Goal: Use online tool/utility: Use online tool/utility

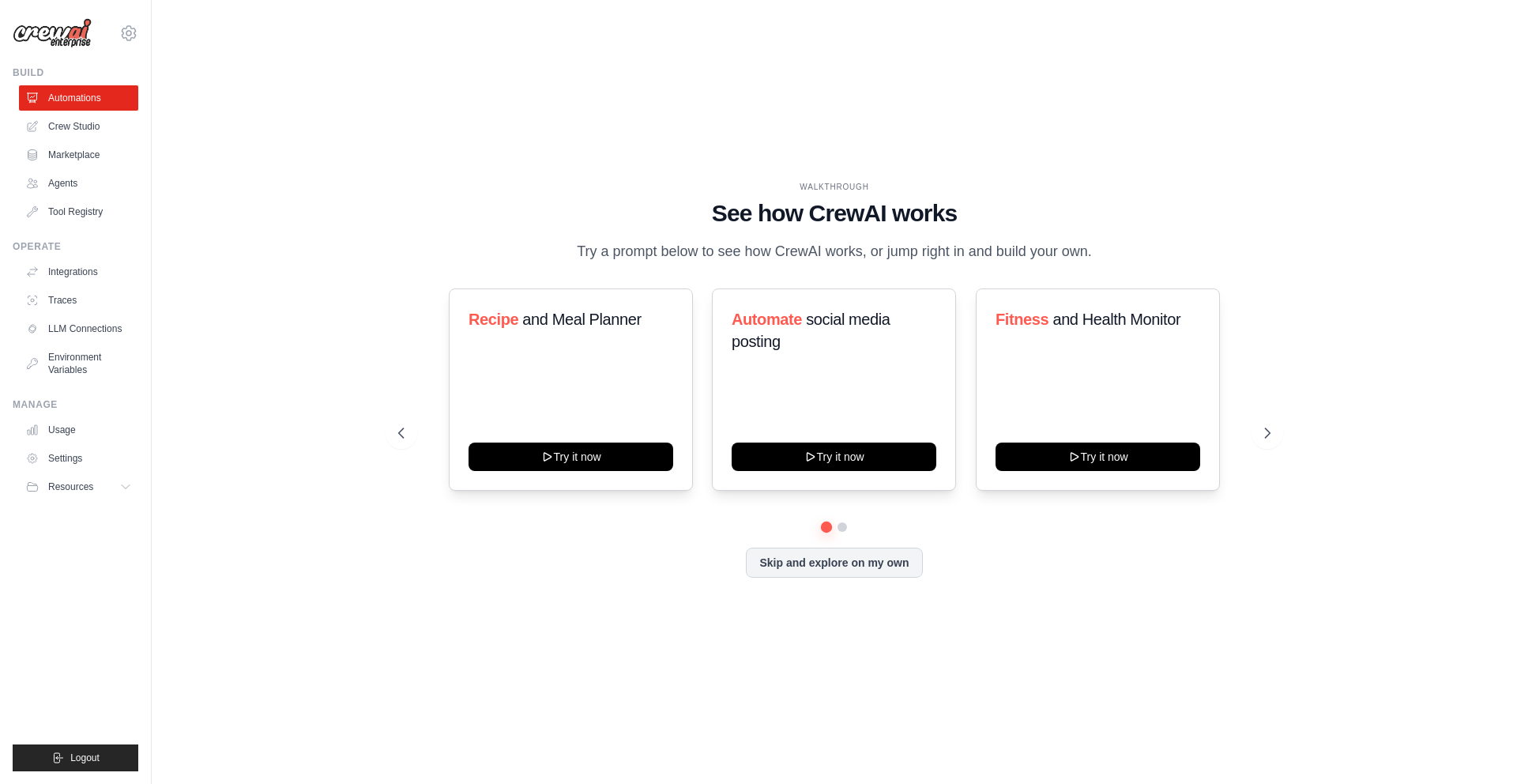
click at [780, 199] on h1 "See how CrewAI works" at bounding box center [834, 213] width 873 height 29
click at [762, 199] on h1 "See how CrewAI works" at bounding box center [834, 213] width 873 height 29
click at [845, 534] on button at bounding box center [842, 527] width 13 height 13
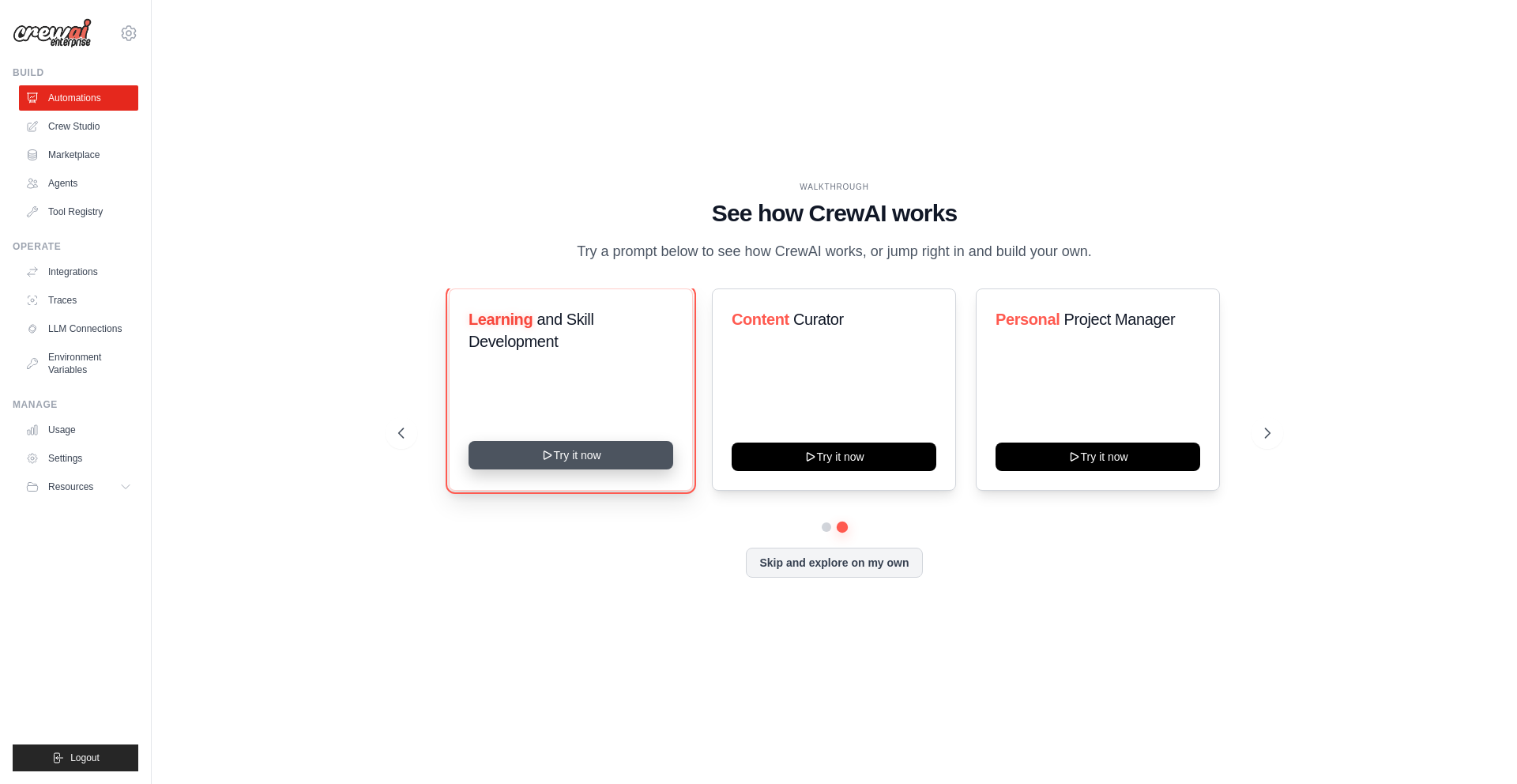
click at [635, 470] on button "Try it now" at bounding box center [571, 455] width 205 height 29
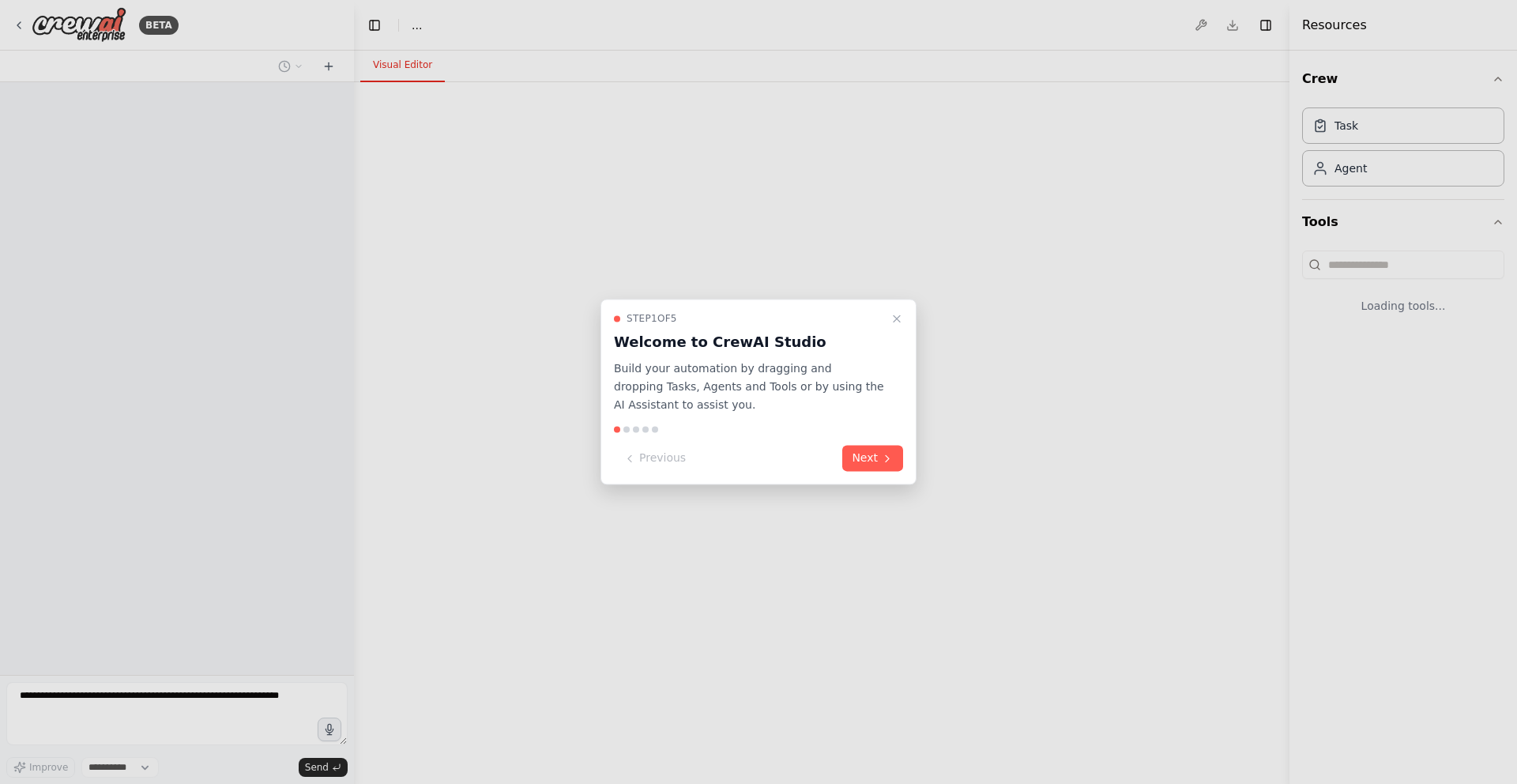
select select "****"
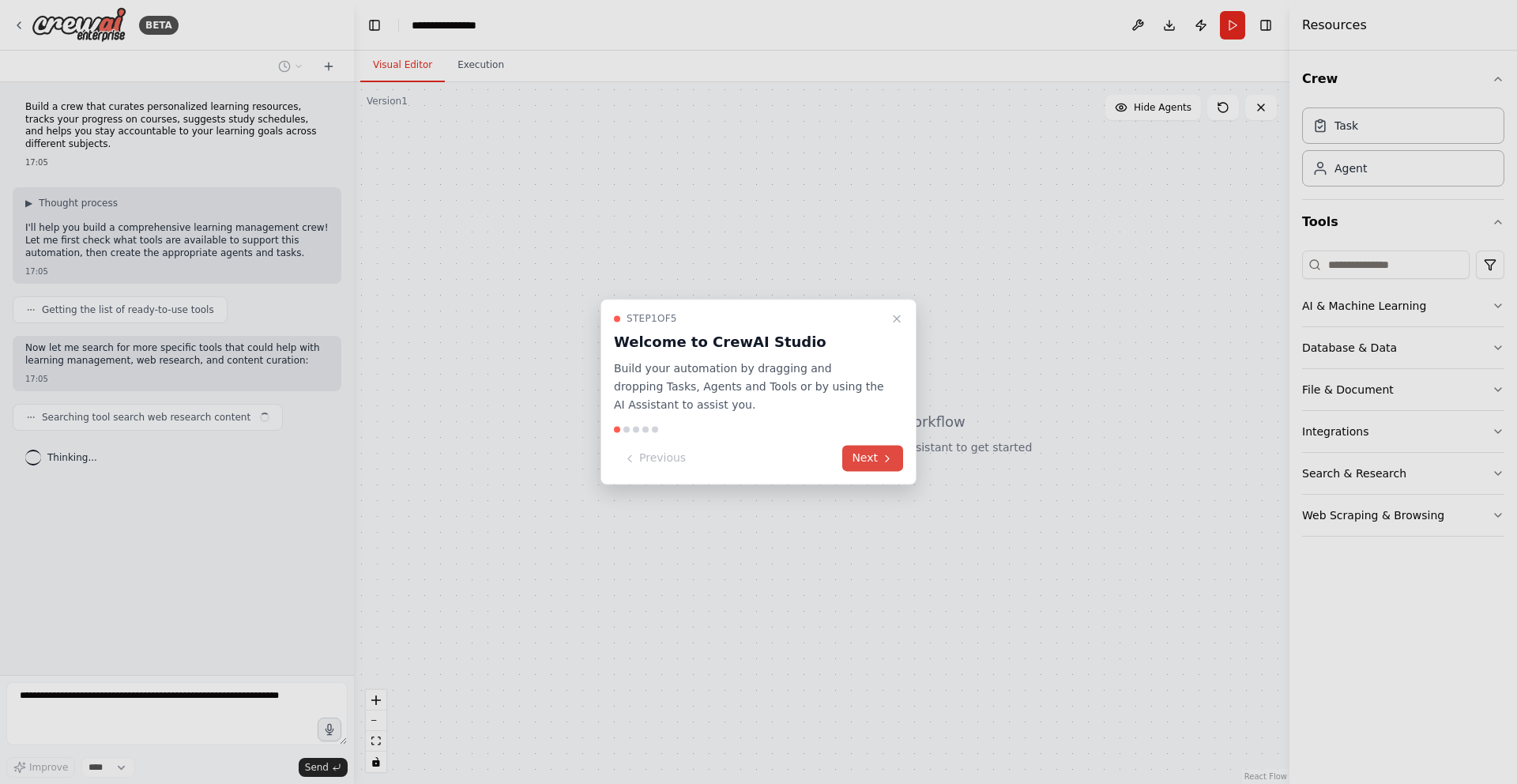
click at [857, 462] on button "Next" at bounding box center [873, 458] width 61 height 26
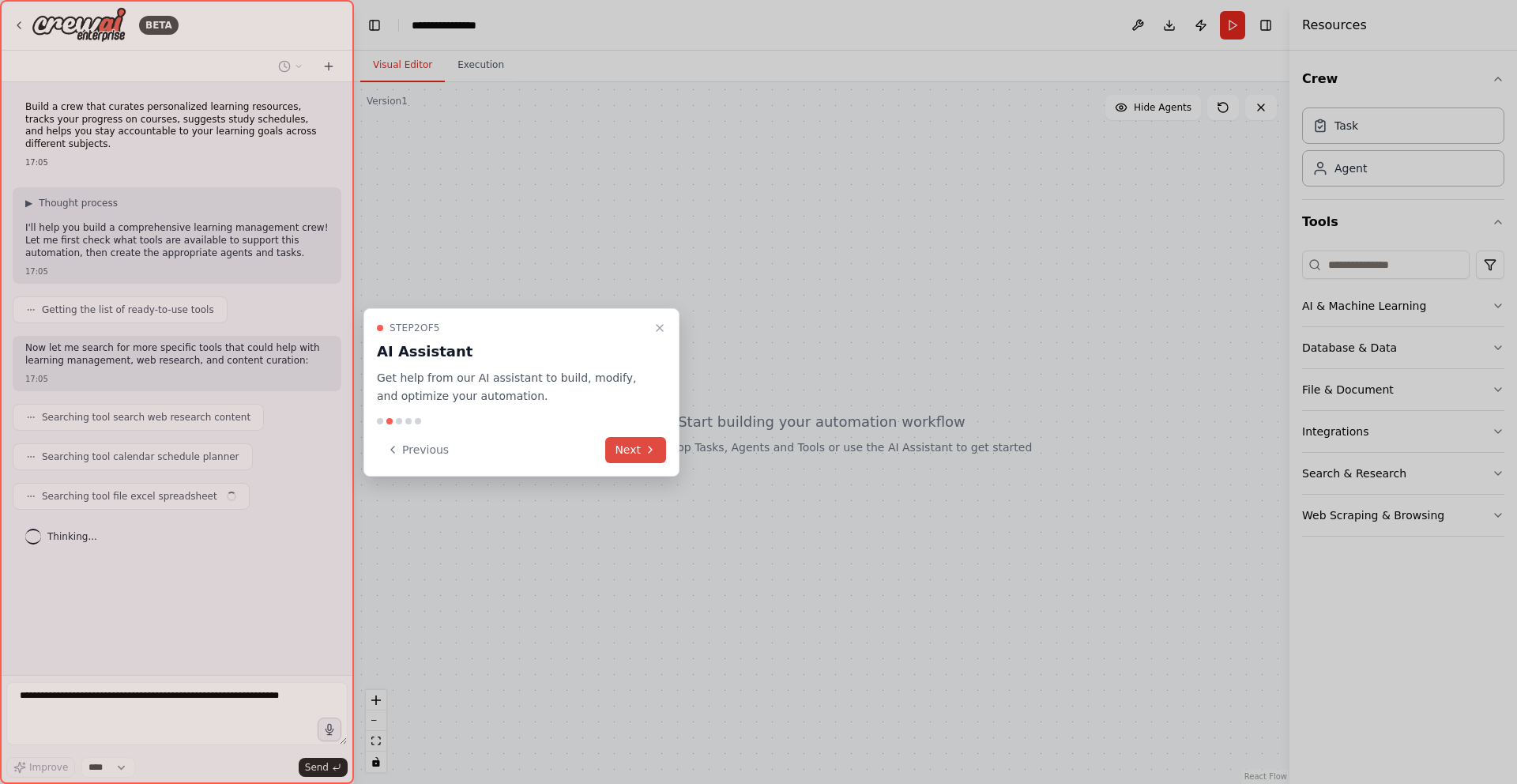
click at [627, 446] on button "Next" at bounding box center [636, 450] width 61 height 26
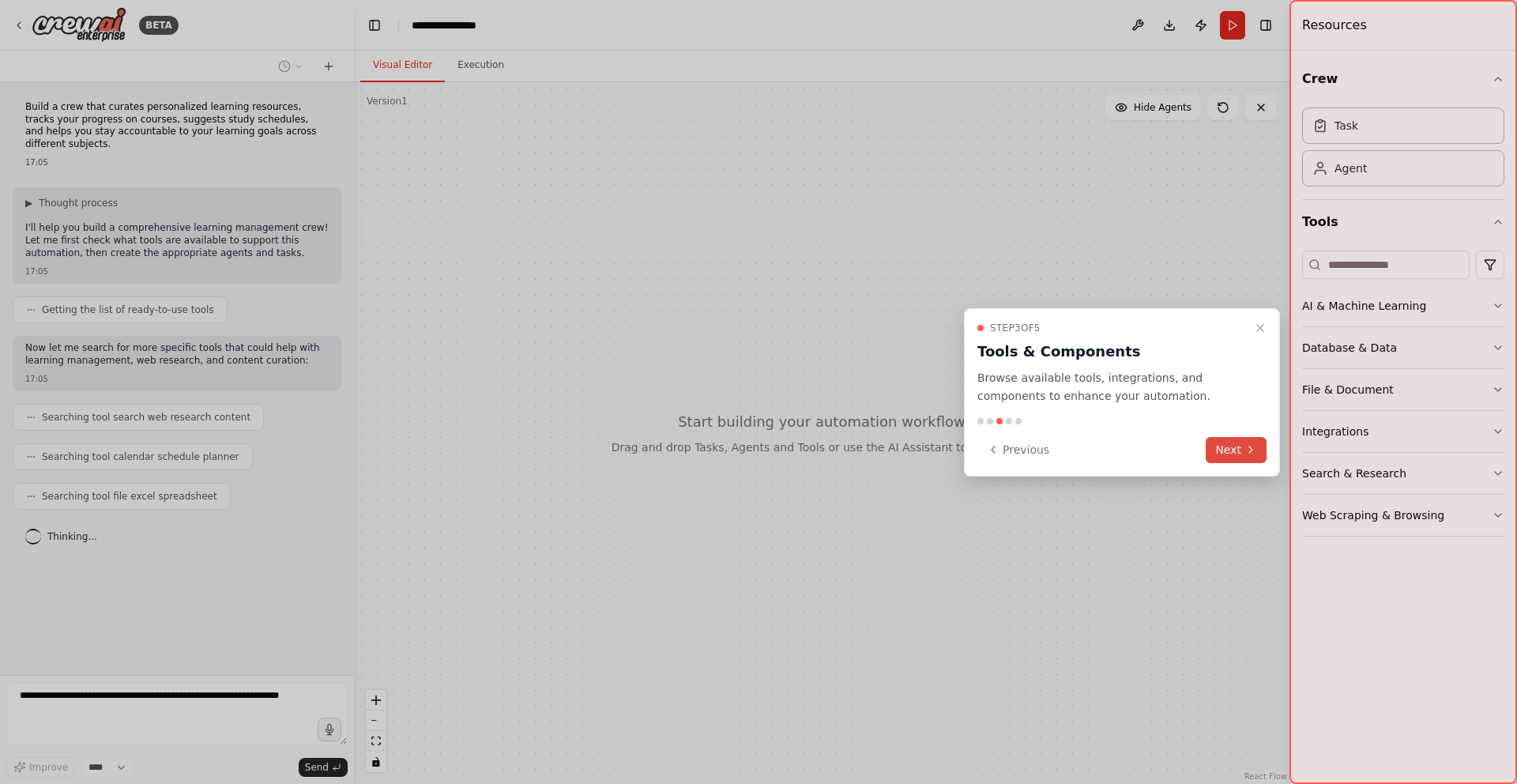
click at [1221, 451] on button "Next" at bounding box center [1236, 450] width 61 height 26
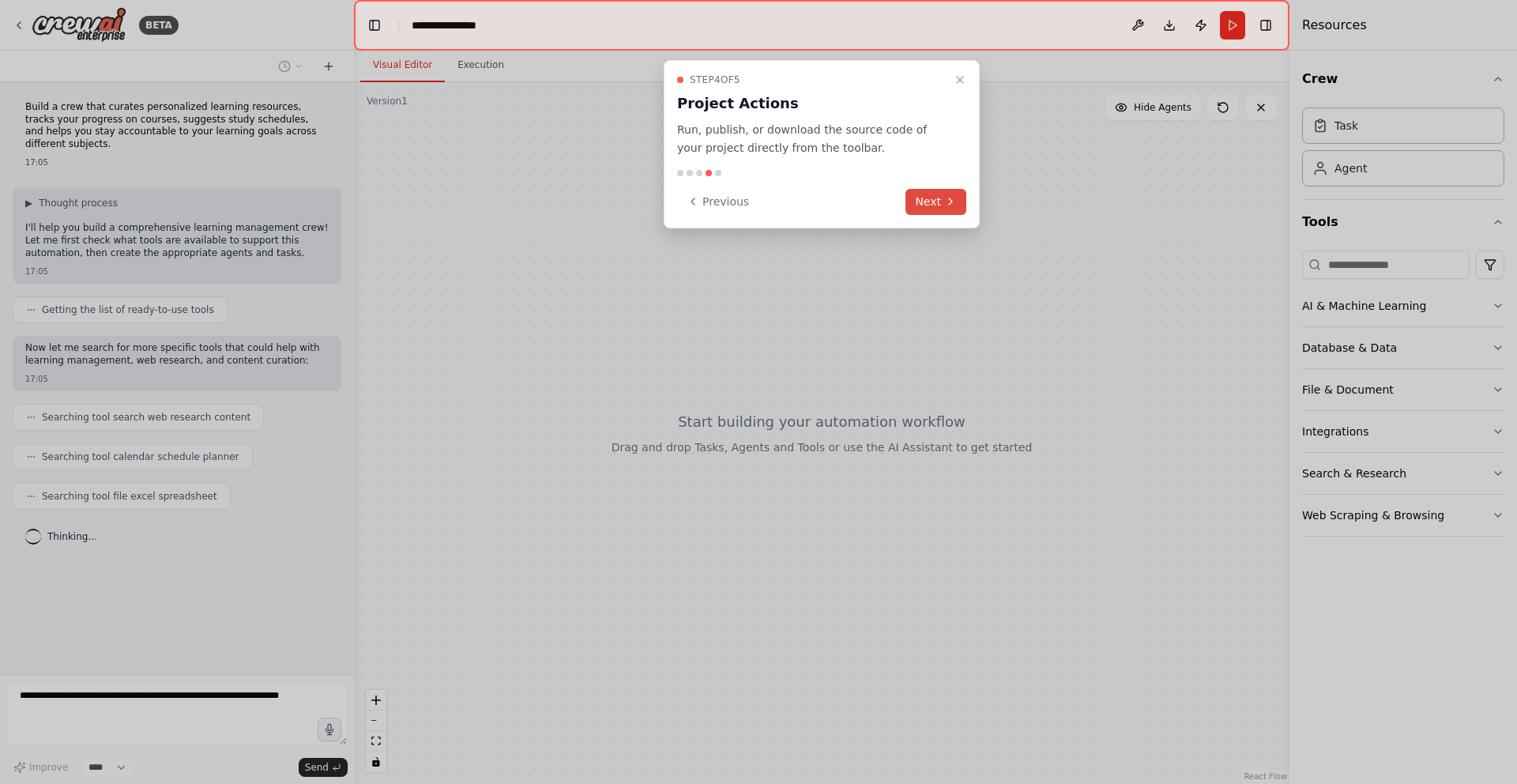
click at [935, 204] on button "Next" at bounding box center [936, 202] width 61 height 26
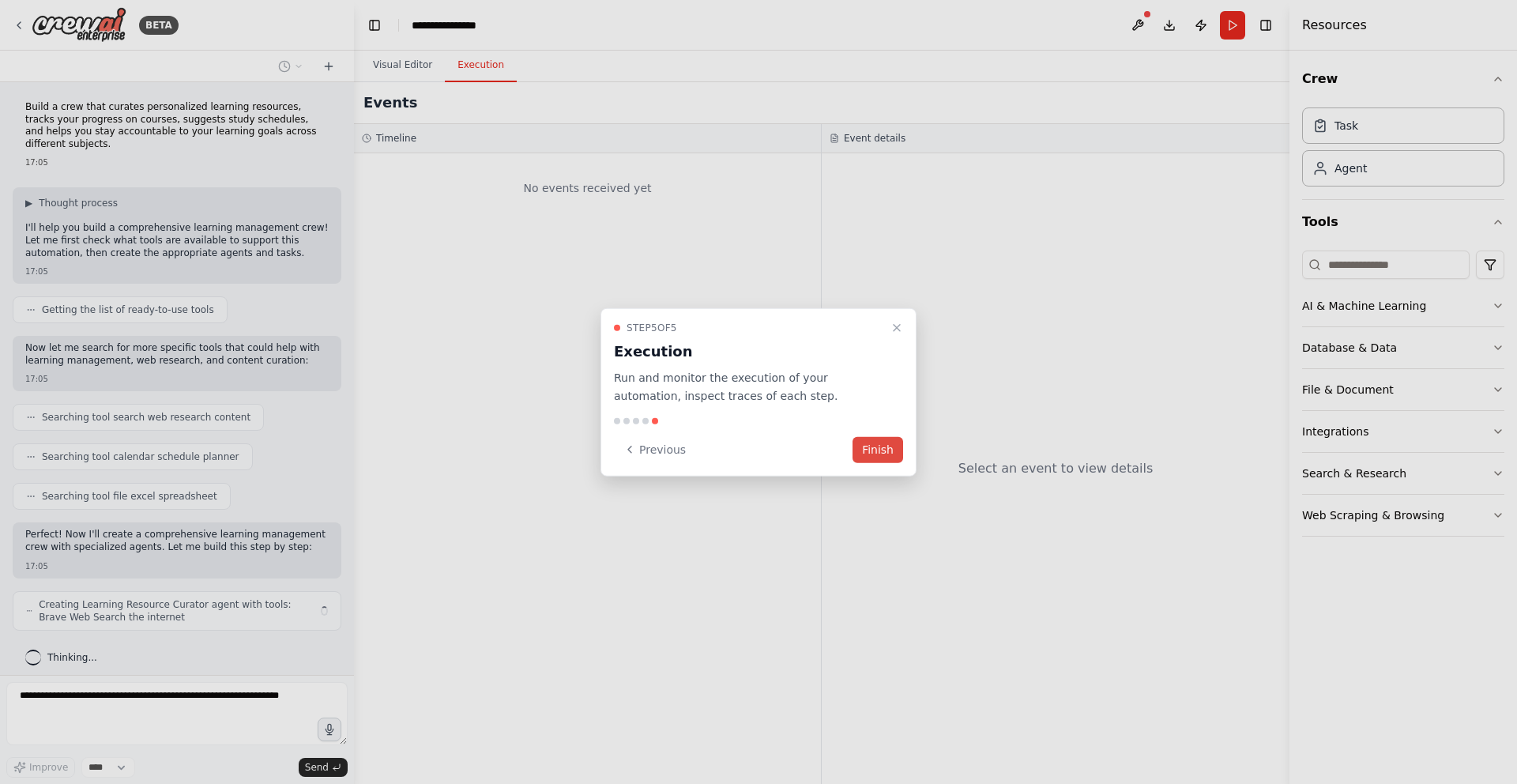
click at [878, 457] on button "Finish" at bounding box center [878, 449] width 50 height 26
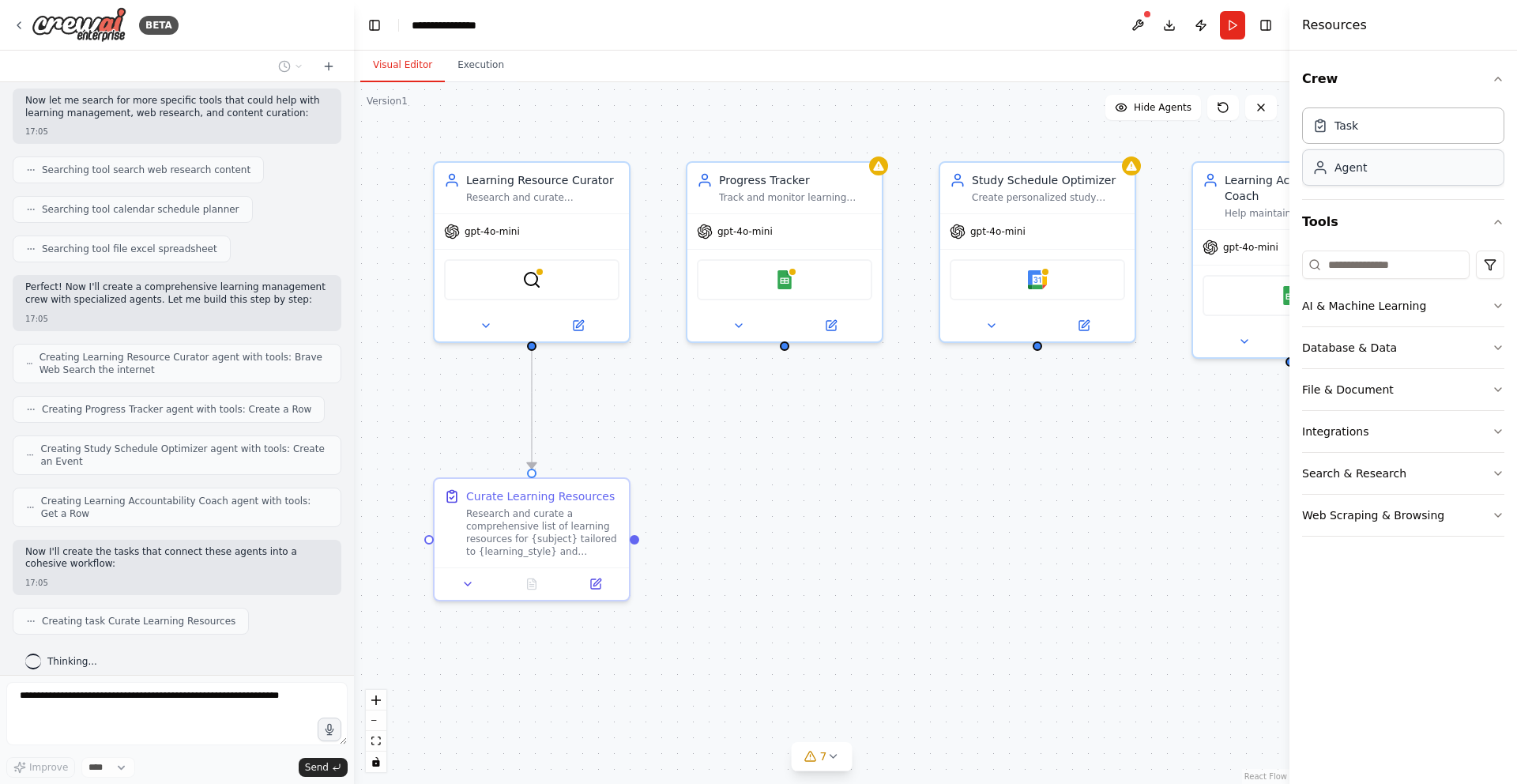
scroll to position [287, 0]
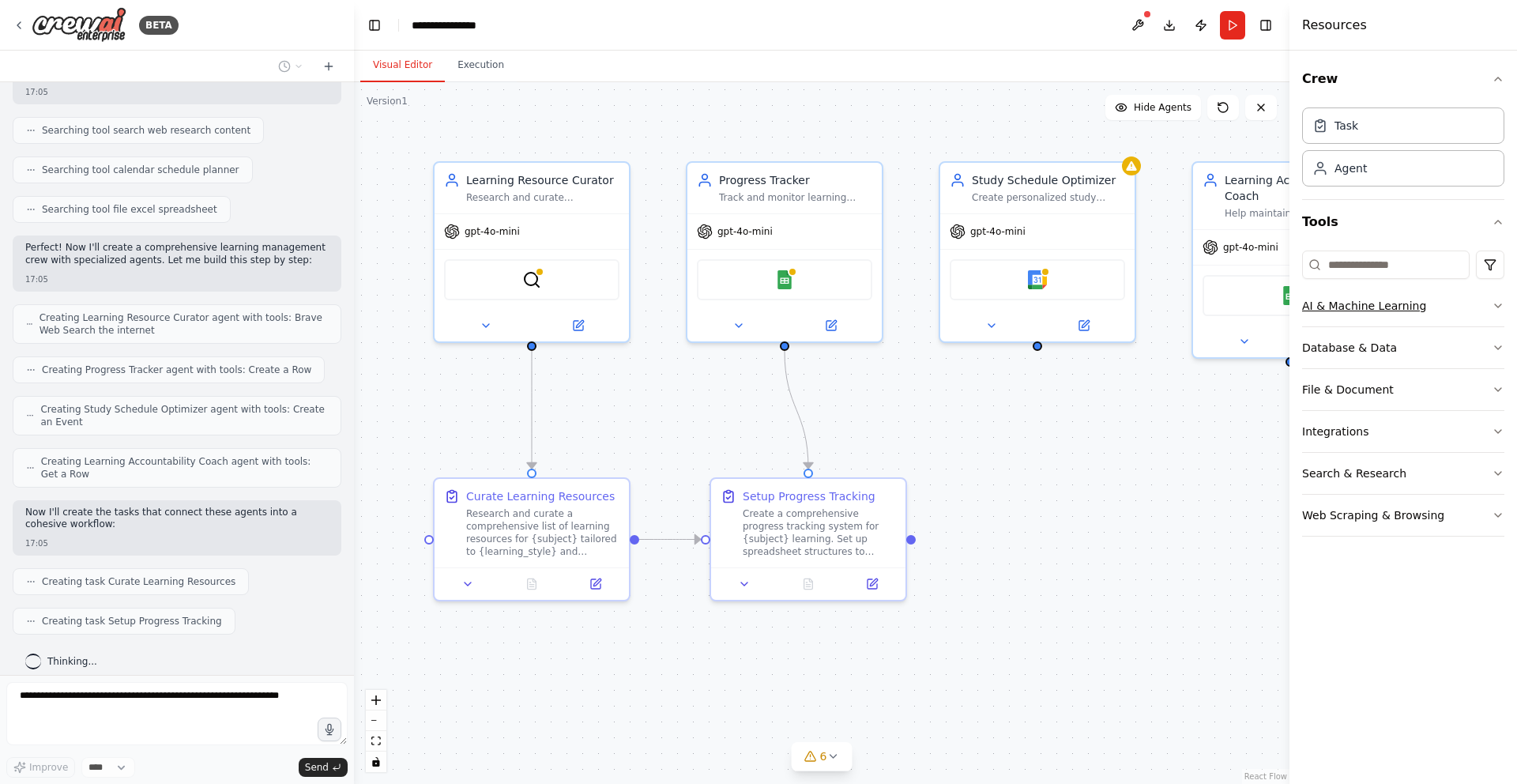
click at [1466, 301] on button "AI & Machine Learning" at bounding box center [1403, 306] width 202 height 41
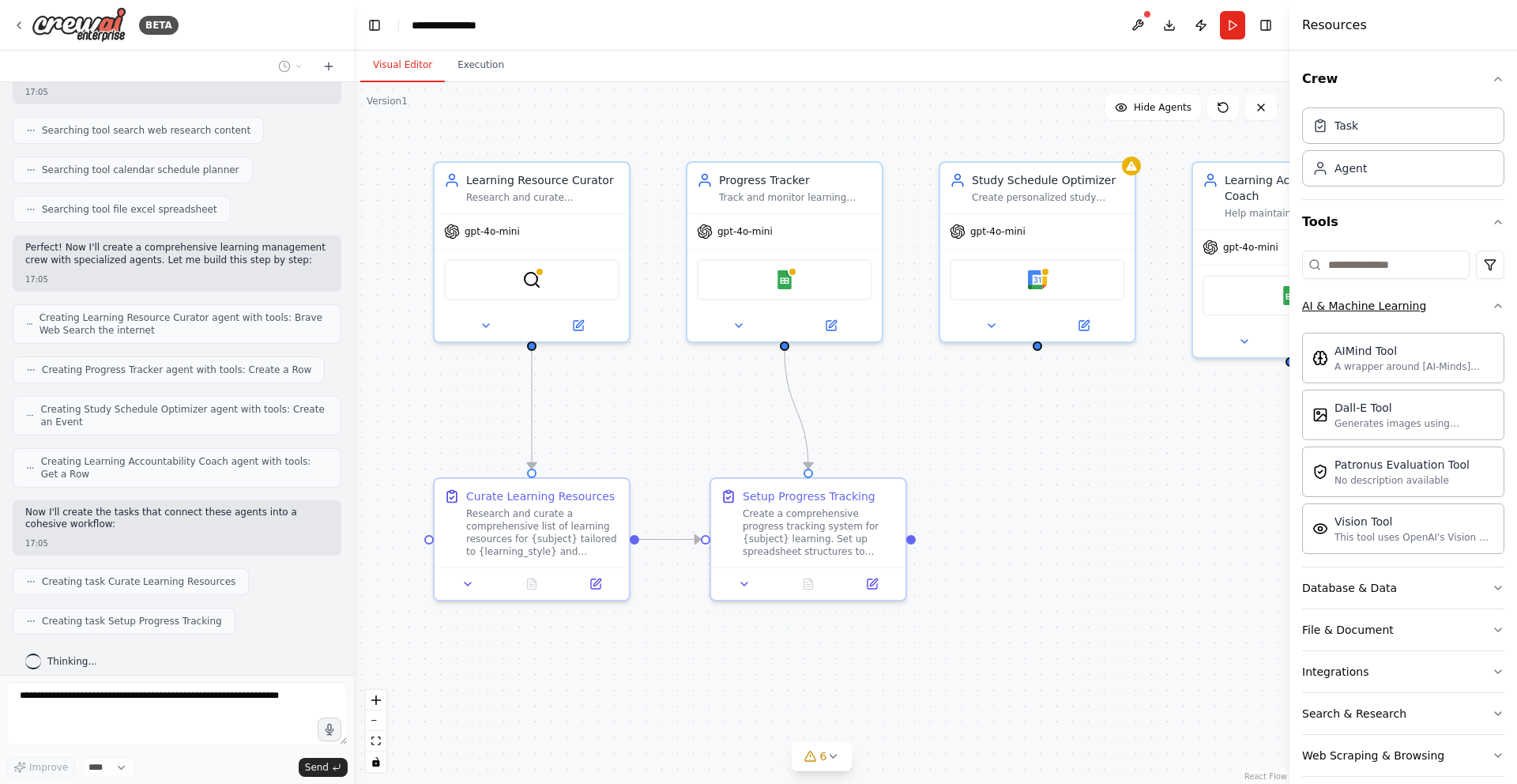
scroll to position [326, 0]
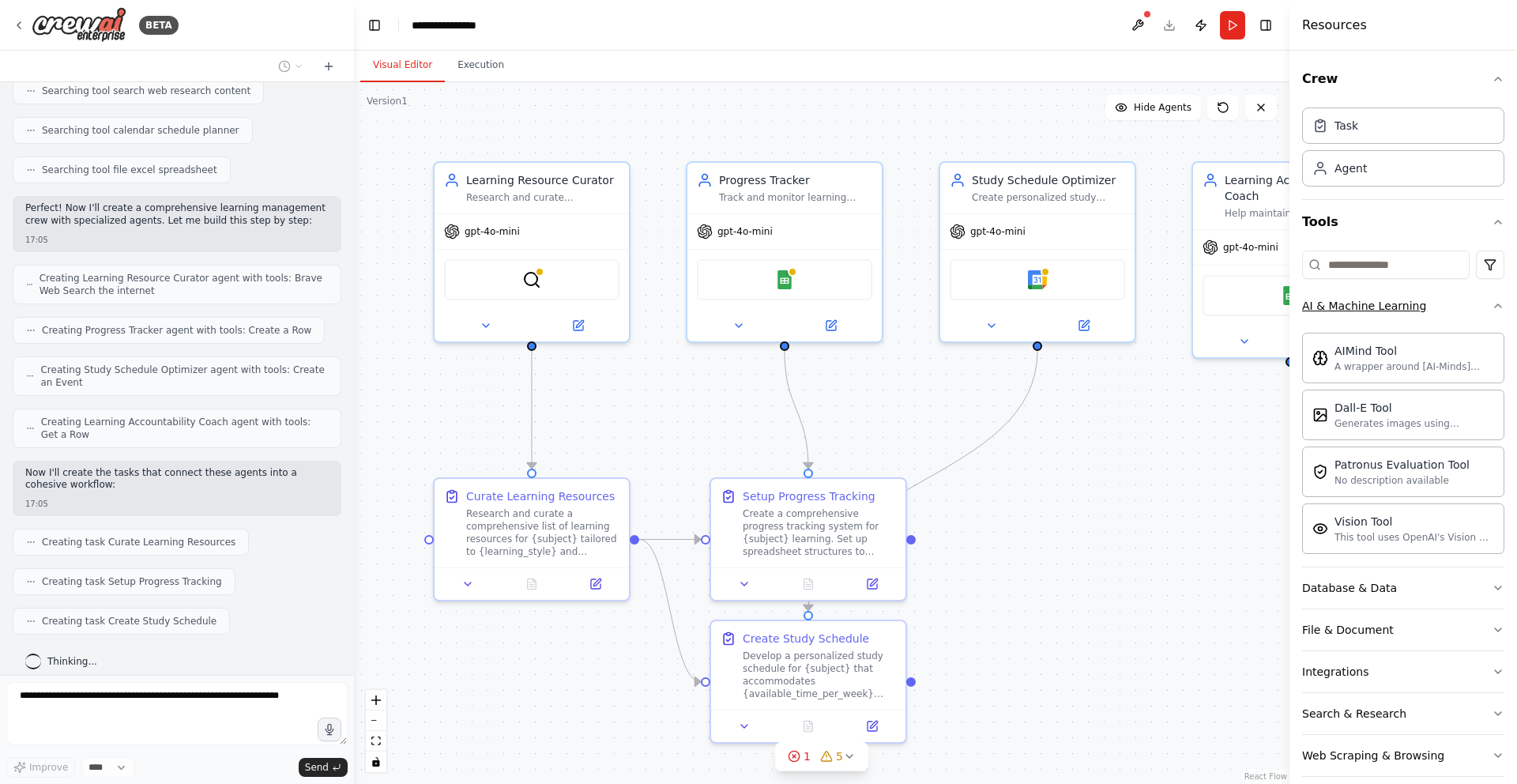
click at [1466, 301] on button "AI & Machine Learning" at bounding box center [1403, 306] width 202 height 41
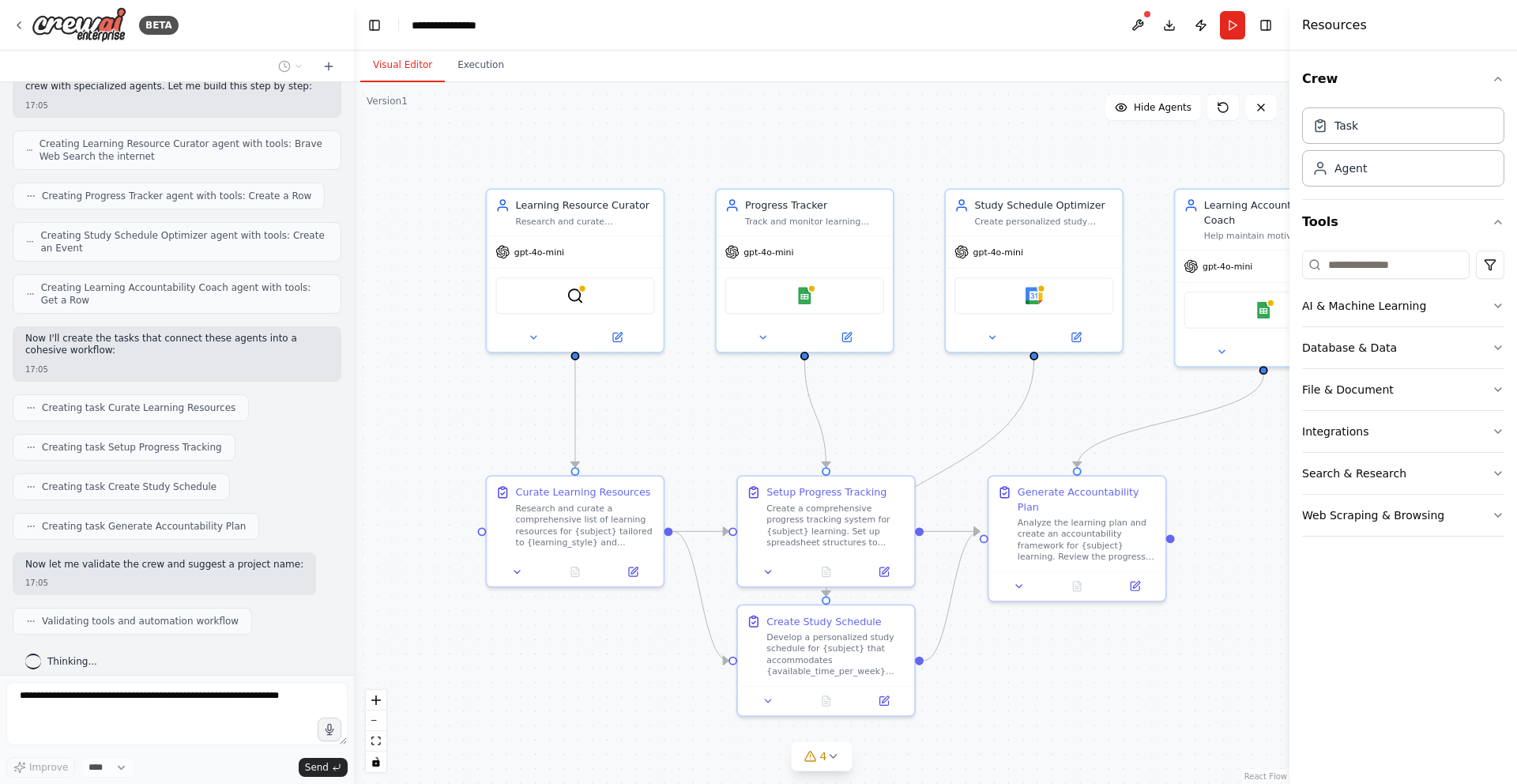
scroll to position [513, 0]
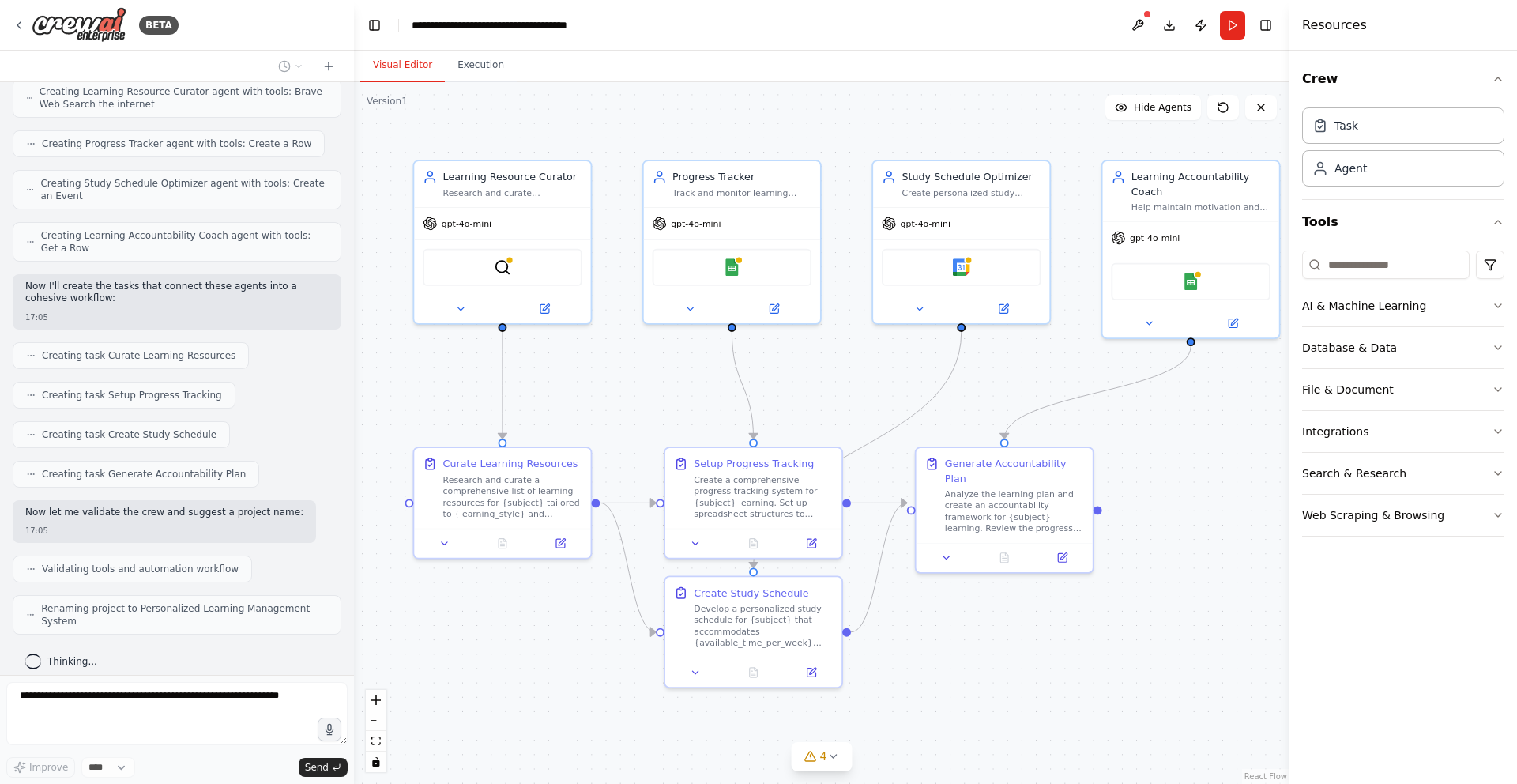
drag, startPoint x: 572, startPoint y: 133, endPoint x: 502, endPoint y: 104, distance: 75.8
click at [502, 104] on div ".deletable-edge-delete-btn { width: 20px; height: 20px; border: 0px solid #ffff…" at bounding box center [822, 432] width 936 height 701
click at [1128, 110] on icon at bounding box center [1121, 107] width 13 height 13
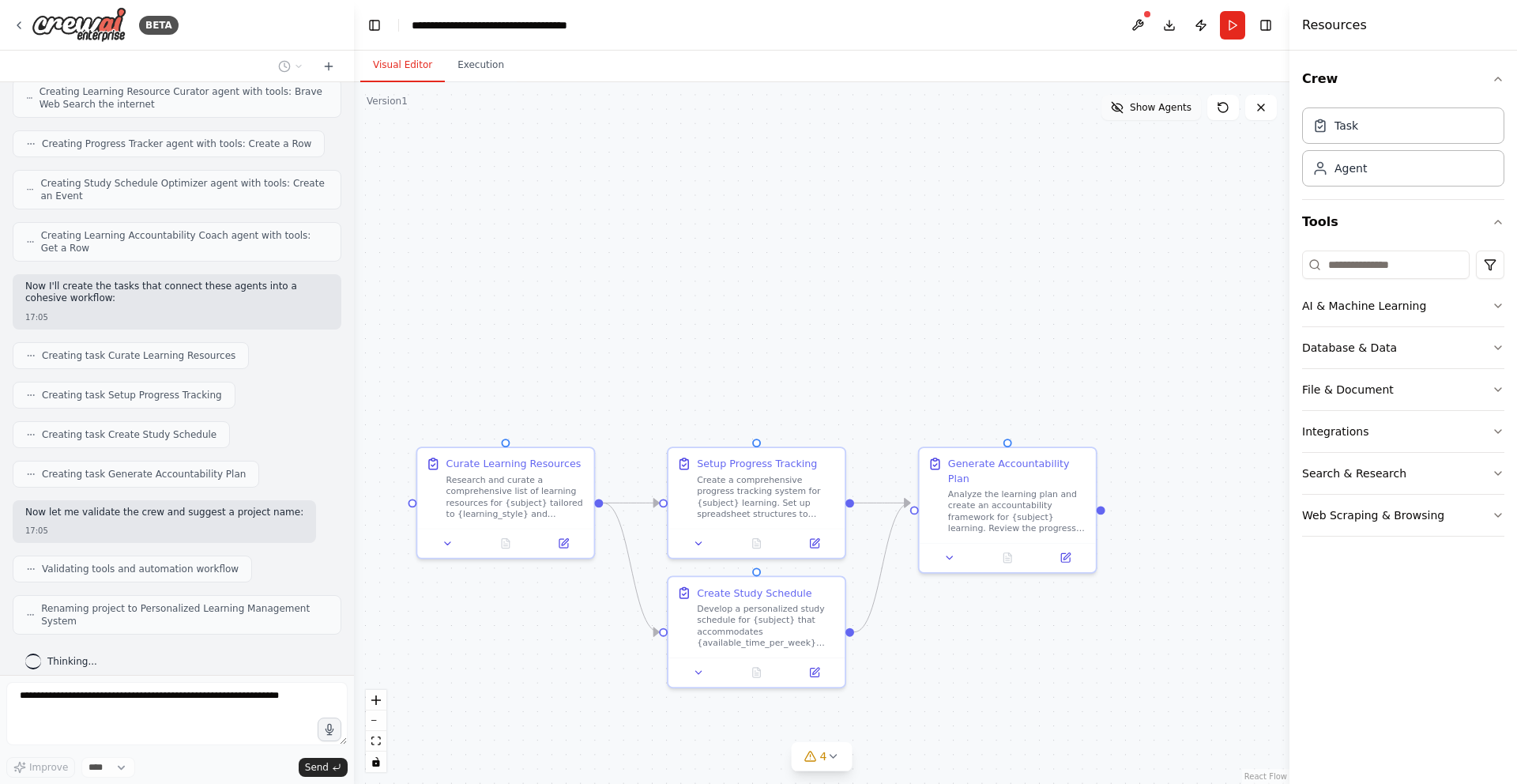
click at [1129, 110] on button "Show Agents" at bounding box center [1151, 107] width 99 height 26
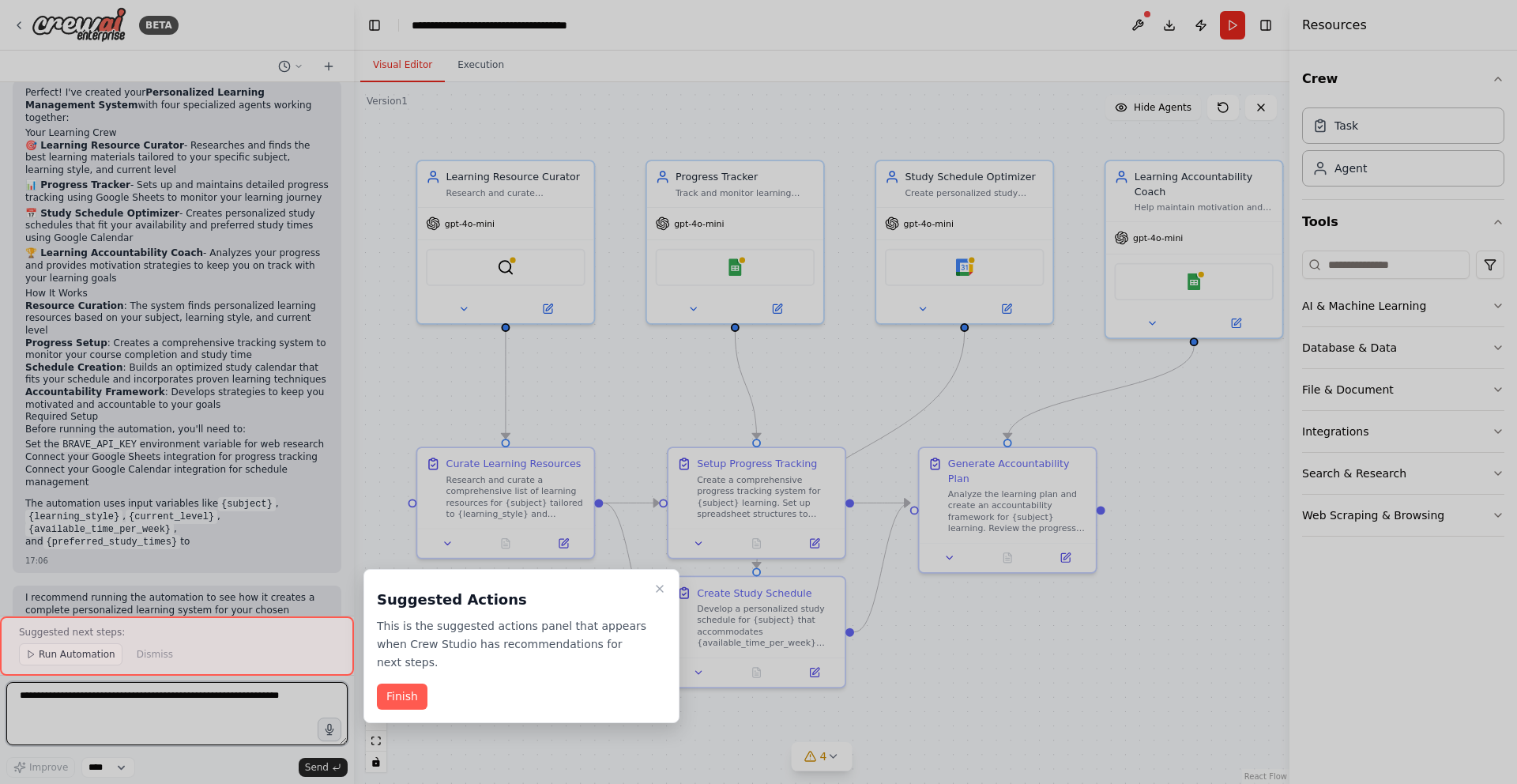
scroll to position [1092, 0]
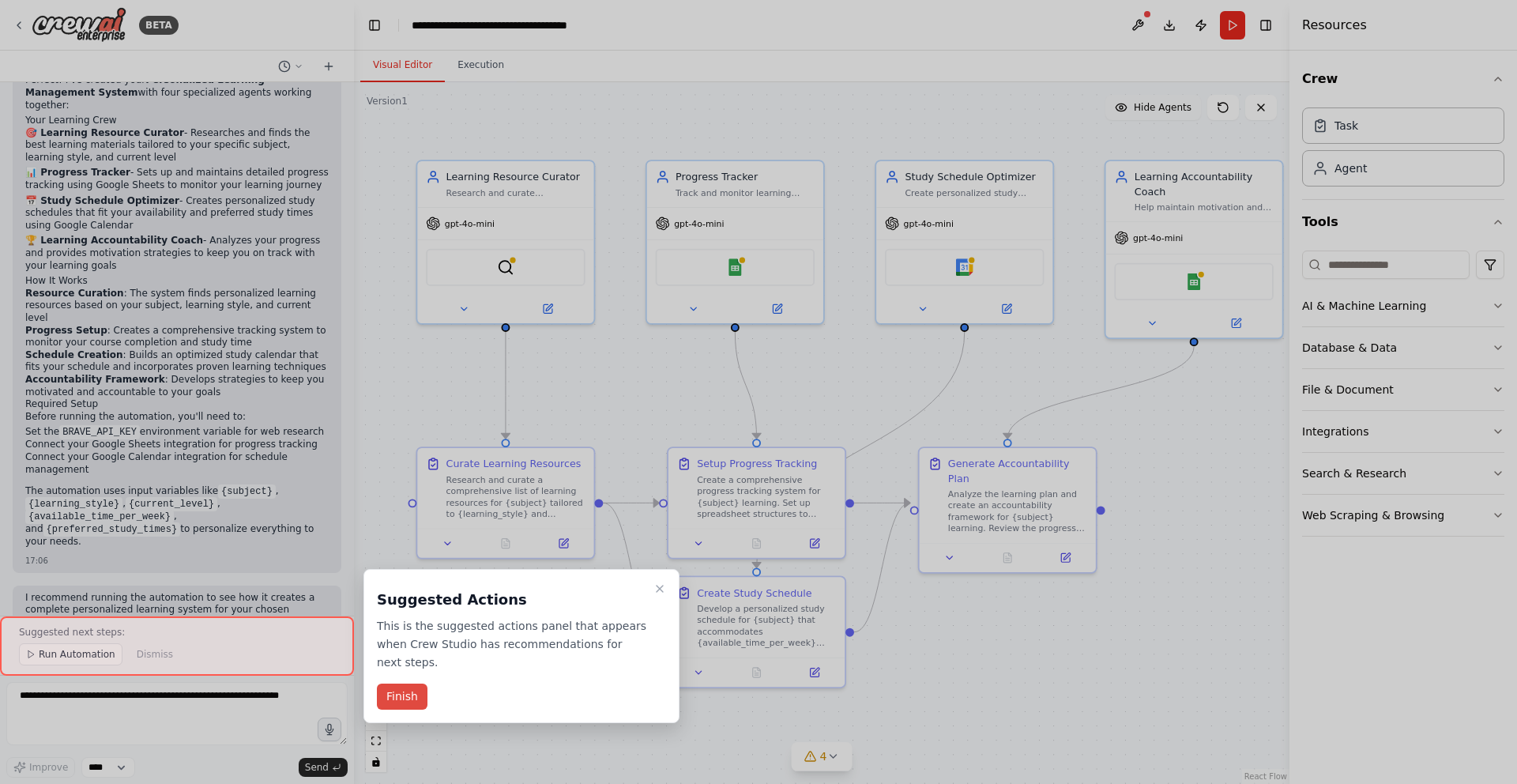
click at [394, 694] on button "Finish" at bounding box center [402, 696] width 50 height 26
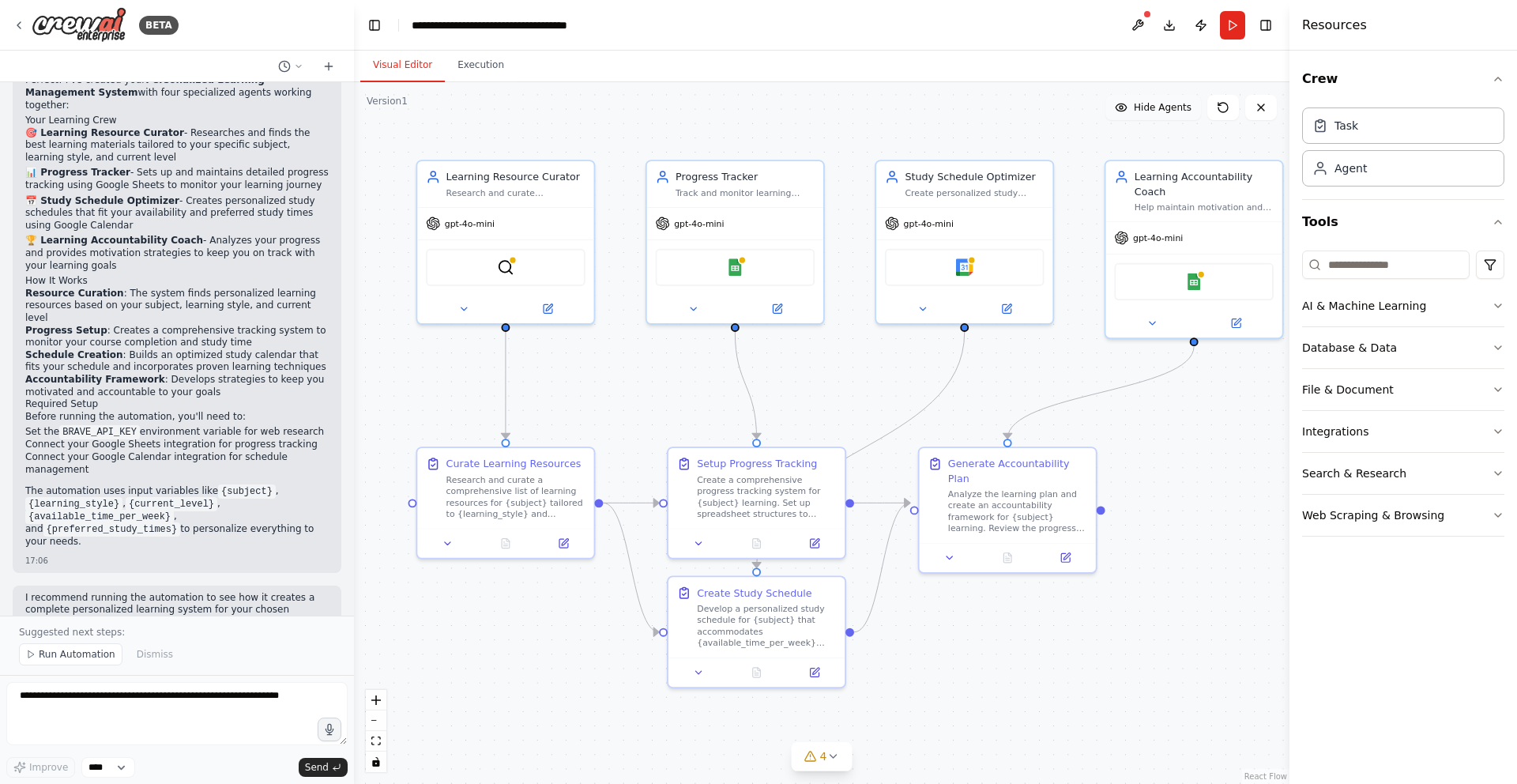
click at [500, 685] on div ".deletable-edge-delete-btn { width: 20px; height: 20px; border: 0px solid #ffff…" at bounding box center [822, 432] width 936 height 701
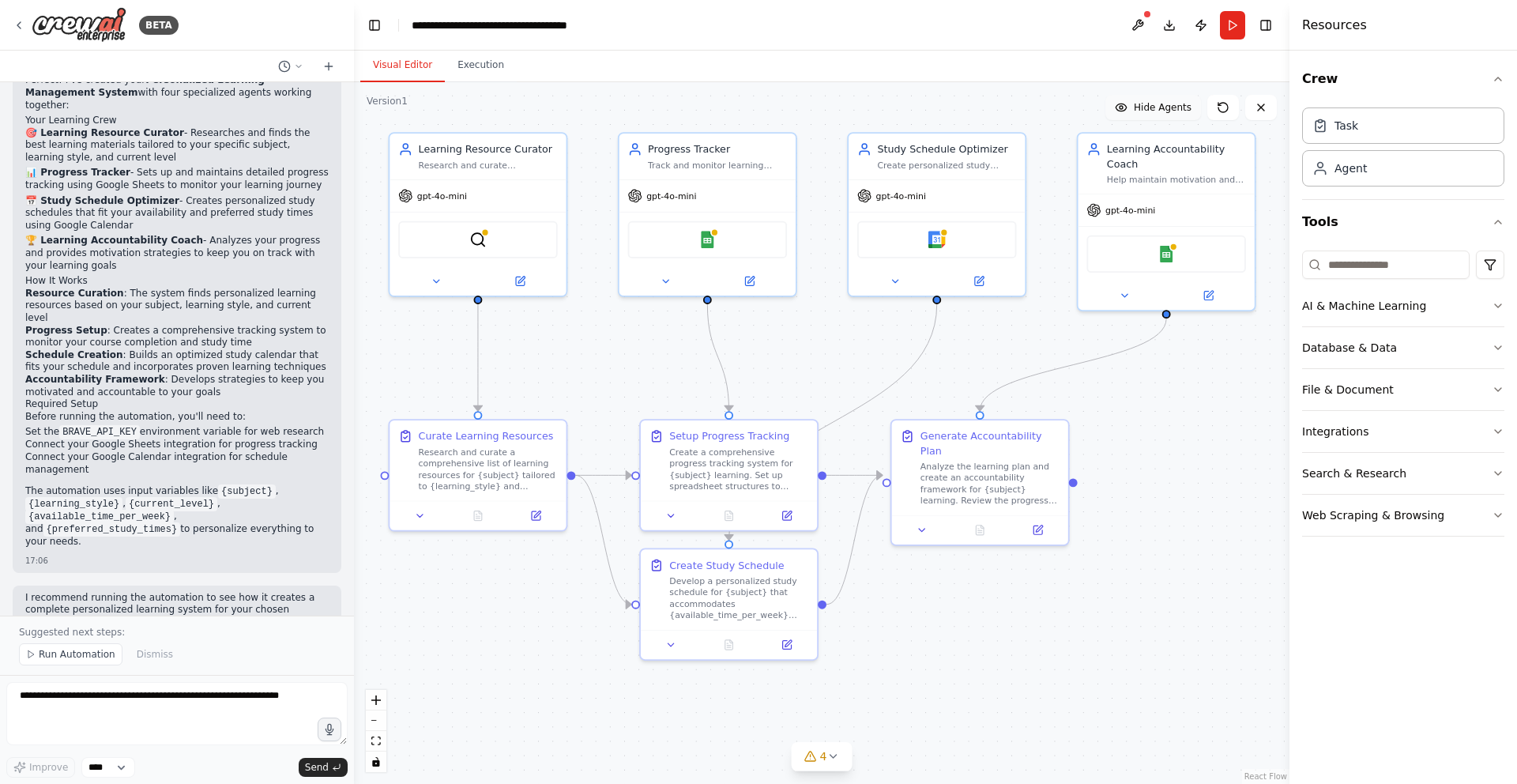
drag, startPoint x: 701, startPoint y: 398, endPoint x: 675, endPoint y: 371, distance: 37.5
click at [675, 371] on div ".deletable-edge-delete-btn { width: 20px; height: 20px; border: 0px solid #ffff…" at bounding box center [822, 432] width 936 height 701
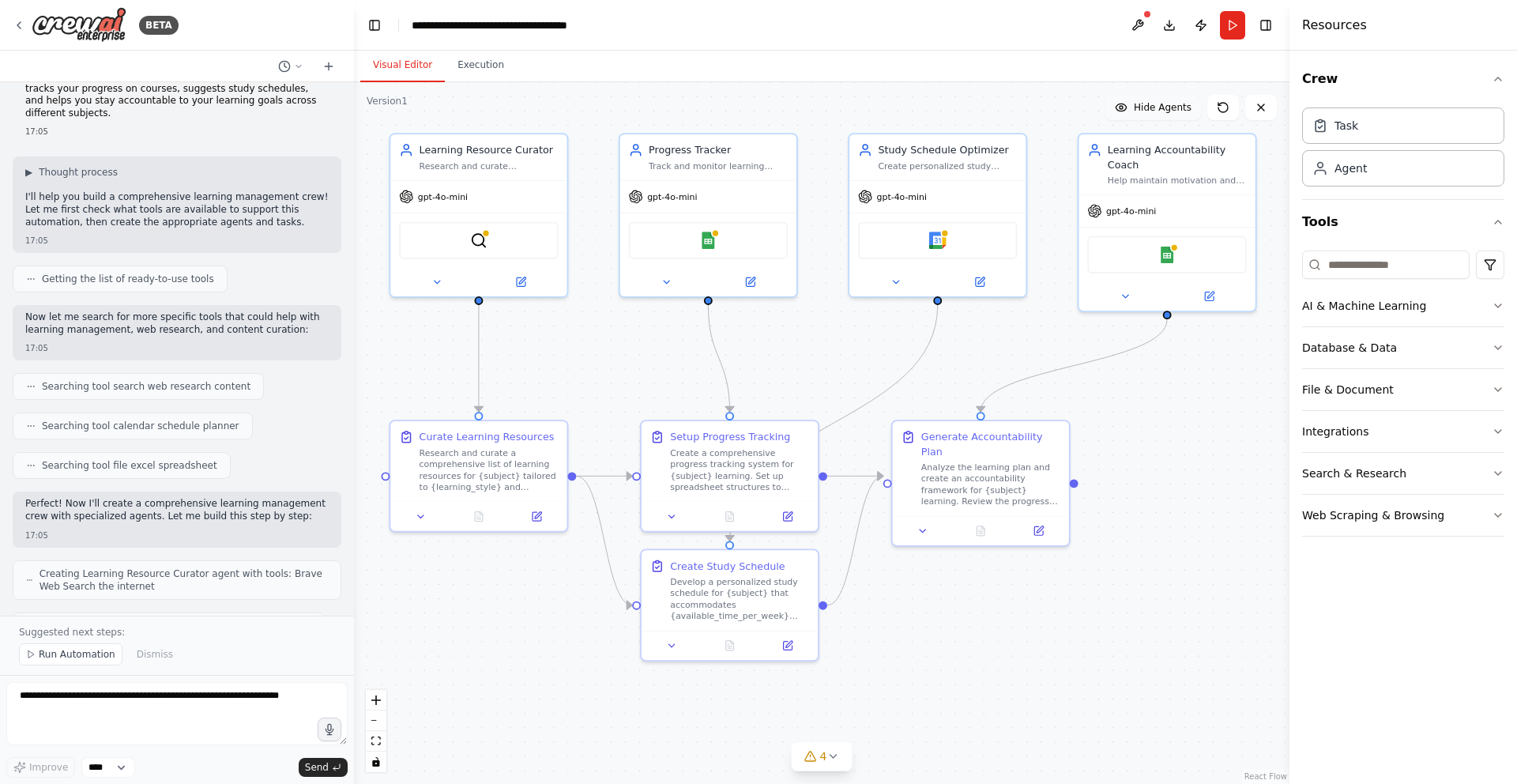
scroll to position [0, 0]
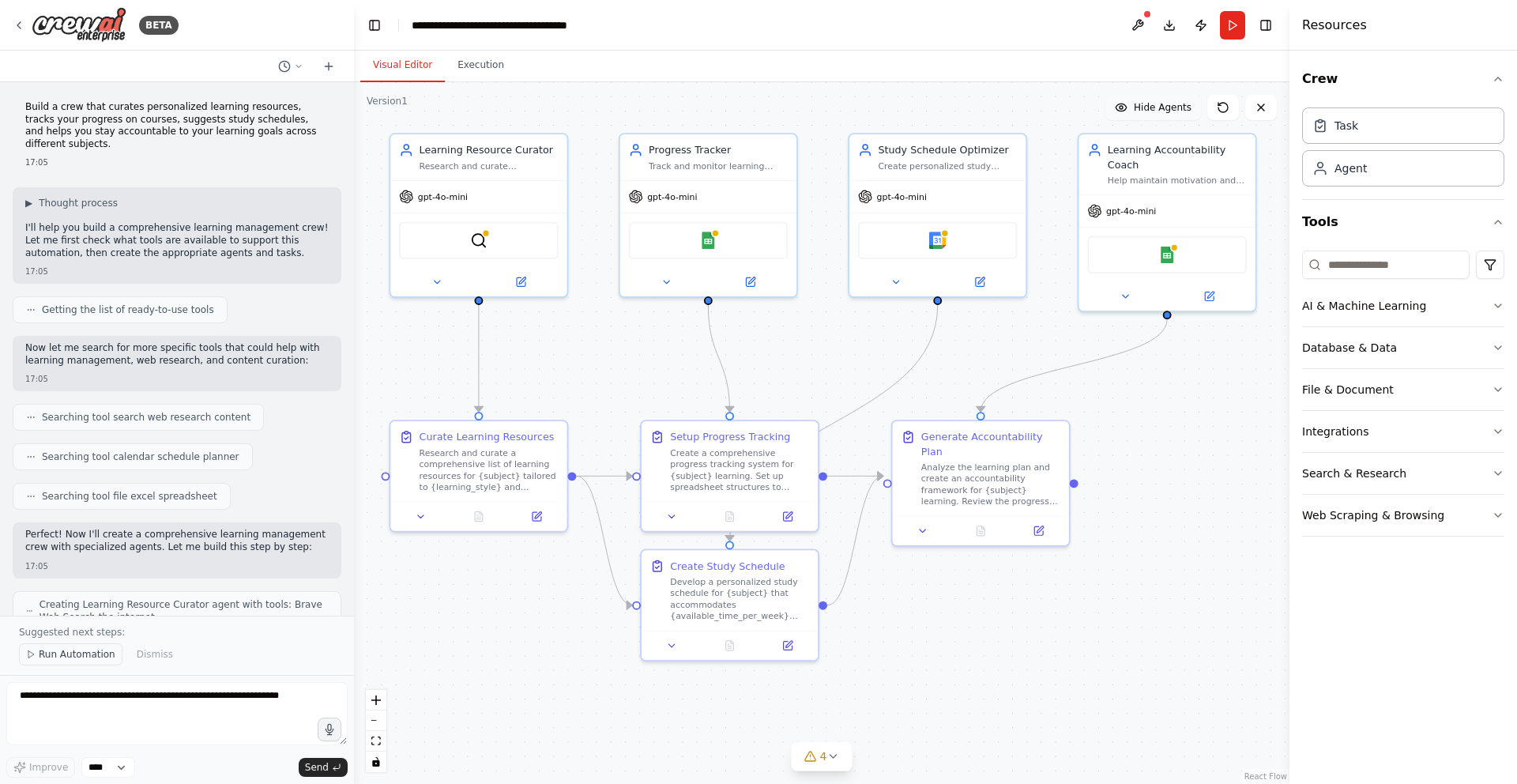
click at [58, 662] on button "Run Automation" at bounding box center [70, 654] width 103 height 22
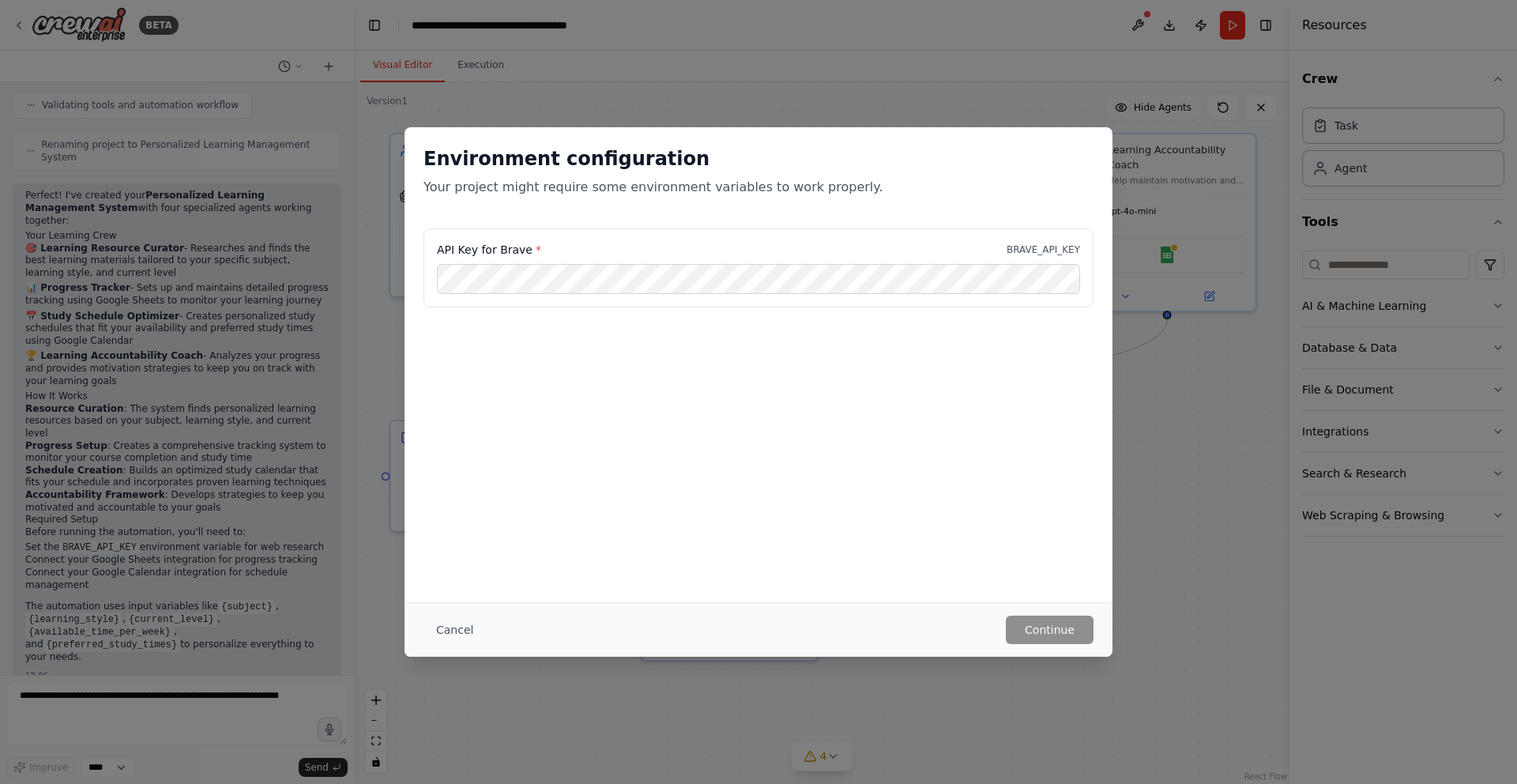
scroll to position [1033, 0]
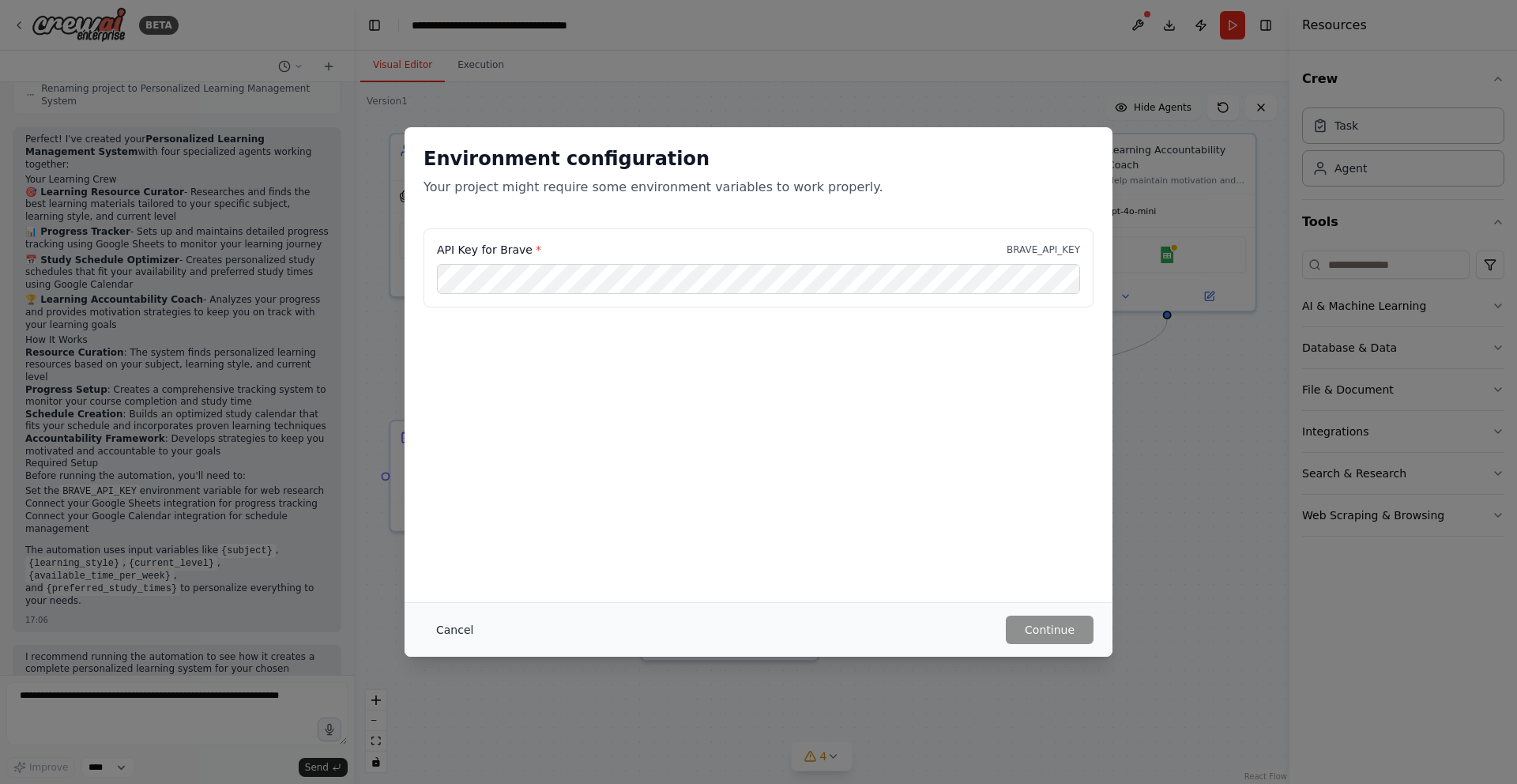
click at [464, 632] on button "Cancel" at bounding box center [454, 629] width 62 height 29
